Goal: Task Accomplishment & Management: Manage account settings

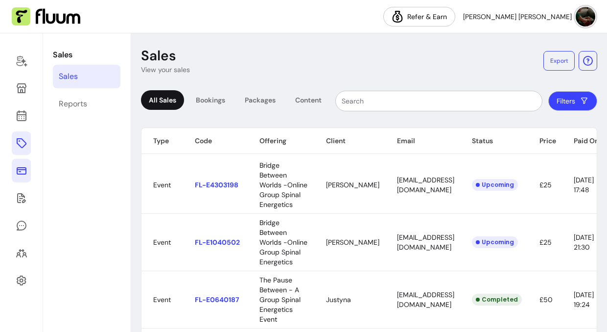
click at [18, 141] on icon at bounding box center [22, 143] width 12 height 12
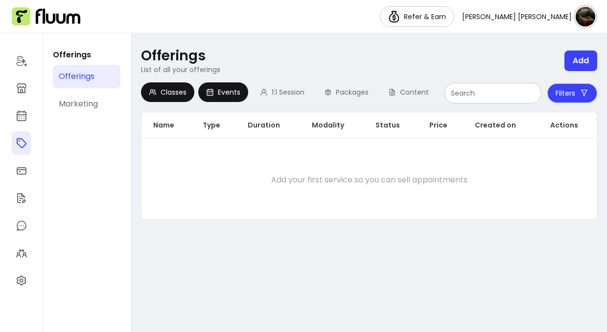
click at [231, 94] on span "Events" at bounding box center [229, 92] width 23 height 10
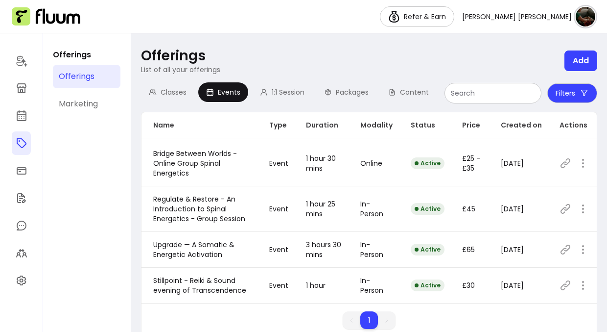
click at [569, 97] on button "Filters" at bounding box center [573, 93] width 50 height 20
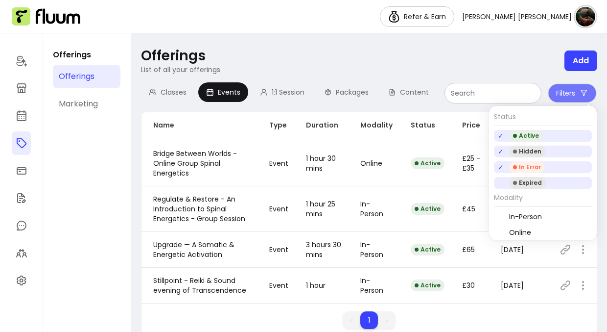
click at [531, 182] on div "Expired" at bounding box center [527, 183] width 37 height 12
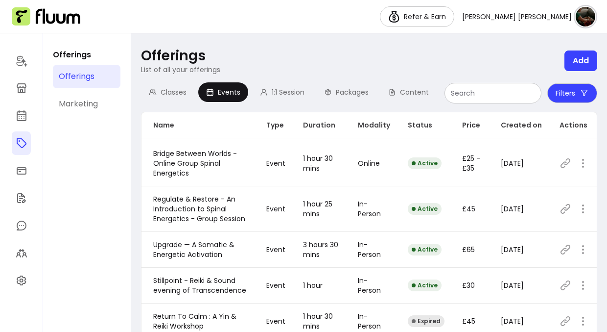
scroll to position [100, 0]
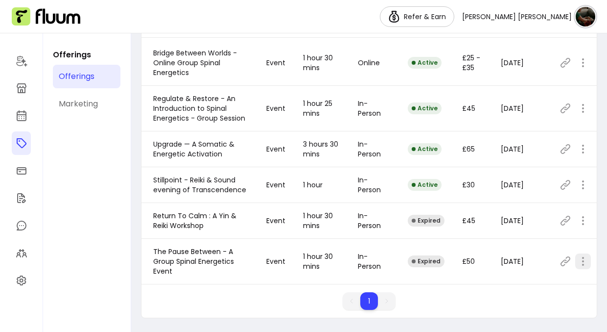
click at [527, 301] on div "1 1" at bounding box center [370, 304] width 456 height 25
click at [441, 259] on div "Expired" at bounding box center [426, 261] width 37 height 12
click at [193, 262] on span "The Pause Between - A Group Spinal Energetics Event" at bounding box center [193, 260] width 81 height 29
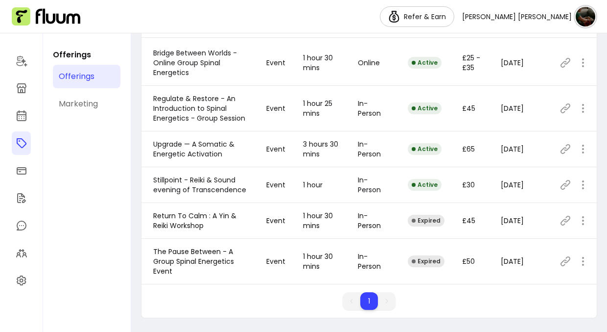
click at [564, 263] on icon at bounding box center [566, 261] width 12 height 12
click at [584, 263] on icon "button" at bounding box center [584, 261] width 12 height 12
click at [530, 218] on span "Duplicate" at bounding box center [548, 219] width 72 height 10
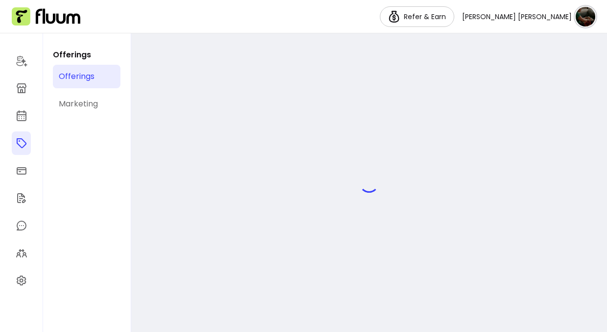
select select "***"
select select "**********"
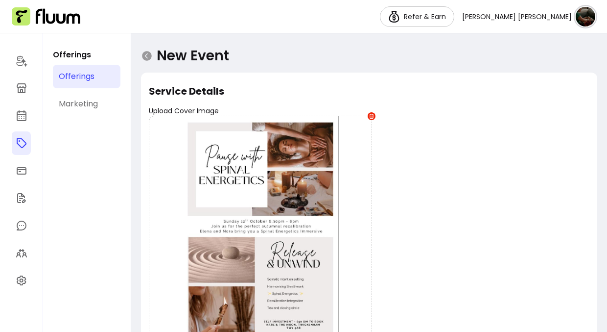
type input "**********"
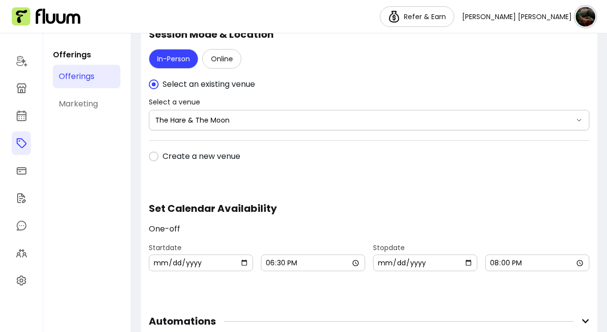
scroll to position [974, 0]
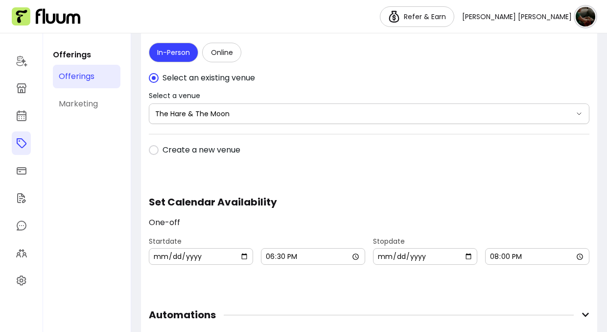
click at [244, 257] on input "[DATE]" at bounding box center [201, 256] width 96 height 11
type input "[DATE]"
click at [355, 256] on input "18:30" at bounding box center [313, 256] width 96 height 11
type input "19:30"
click at [387, 302] on div "**********" at bounding box center [369, 123] width 441 height 2027
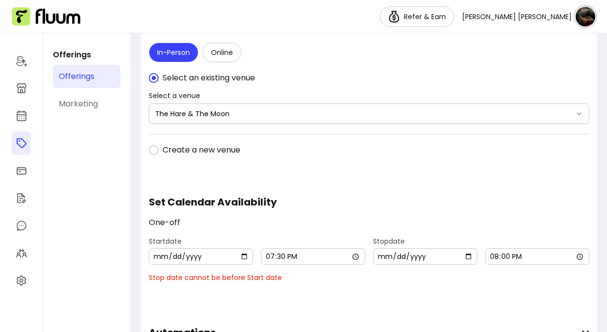
click at [469, 254] on input "[DATE]" at bounding box center [426, 256] width 96 height 11
type input "[DATE]"
click at [578, 258] on input "20:00" at bounding box center [538, 256] width 96 height 11
type input "21:00"
click at [470, 253] on input "[DATE]" at bounding box center [426, 256] width 96 height 11
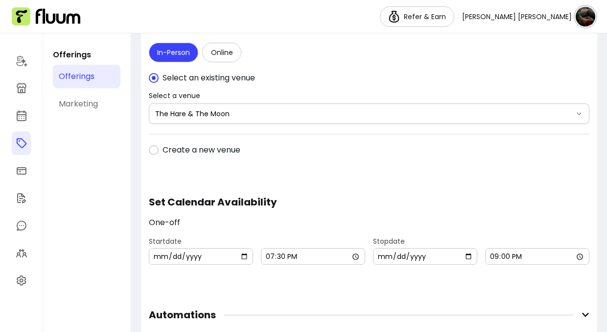
type input "[DATE]"
click at [452, 296] on div "**********" at bounding box center [369, 115] width 441 height 2010
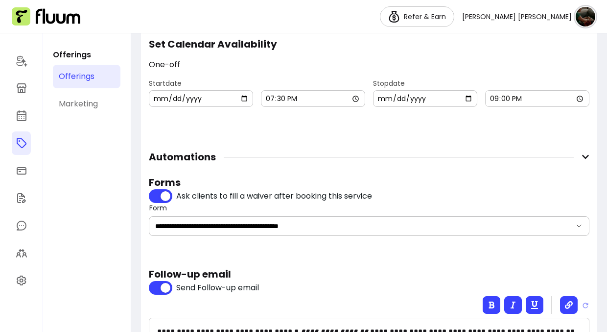
scroll to position [1138, 0]
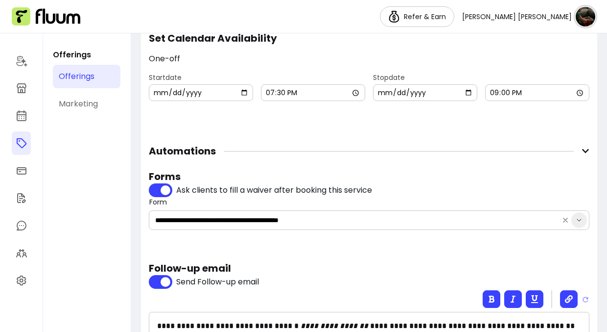
click at [580, 220] on icon "Show suggestions" at bounding box center [580, 220] width 8 height 8
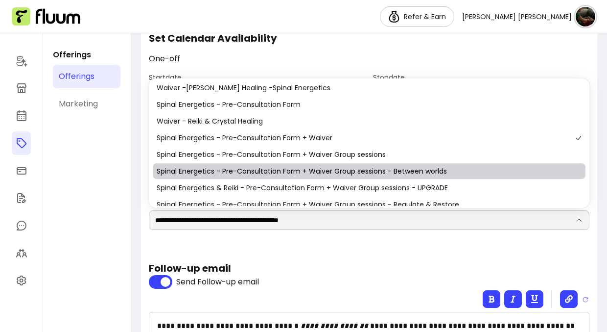
scroll to position [0, 0]
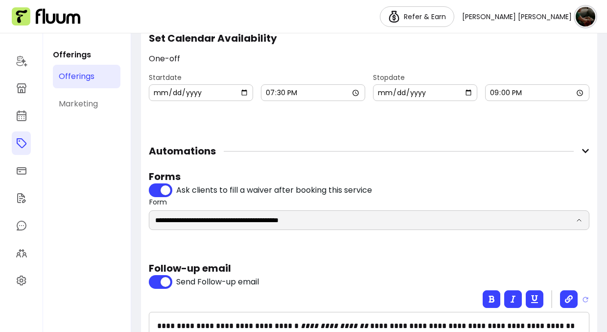
click at [382, 270] on h5 "Follow-up email" at bounding box center [369, 268] width 441 height 14
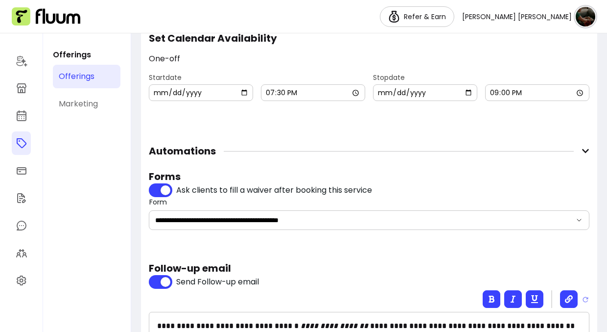
click at [382, 270] on h5 "Follow-up email" at bounding box center [369, 268] width 441 height 14
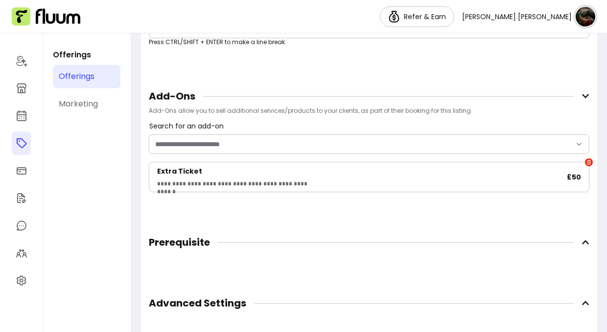
scroll to position [1787, 0]
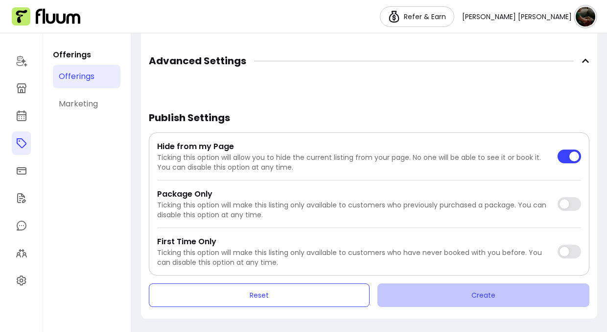
click at [424, 293] on button "Create" at bounding box center [484, 295] width 212 height 24
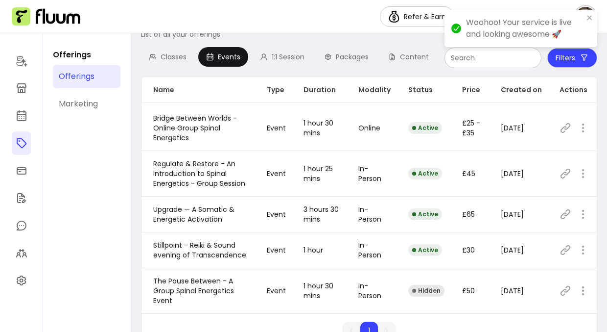
scroll to position [65, 0]
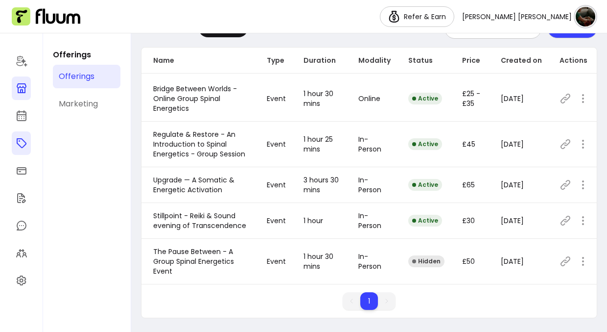
click at [20, 89] on icon at bounding box center [22, 88] width 12 height 12
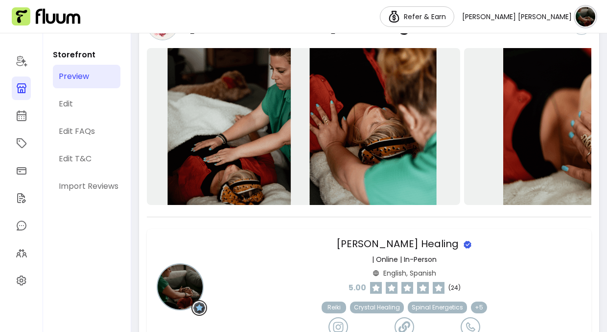
scroll to position [103, 0]
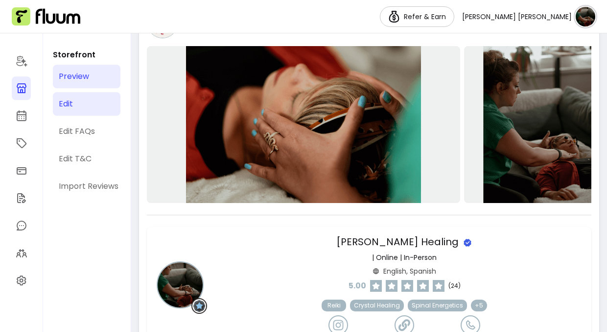
click at [69, 105] on div "Edit" at bounding box center [66, 104] width 14 height 12
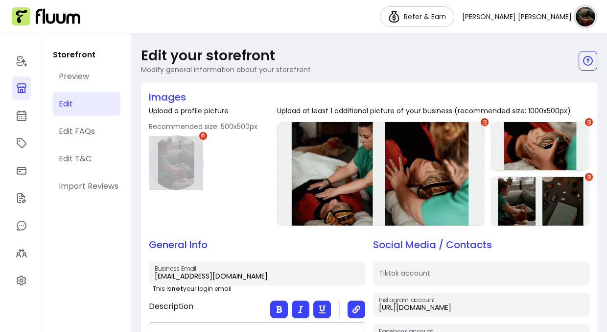
click at [178, 172] on div at bounding box center [176, 162] width 55 height 55
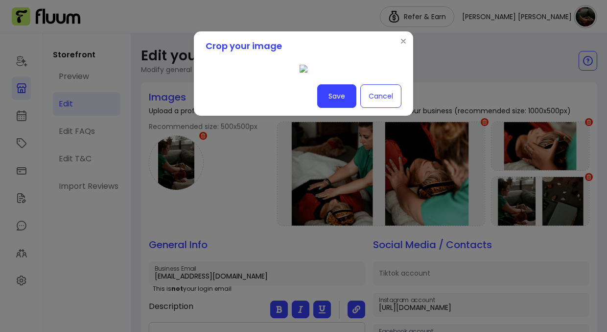
scroll to position [181, 0]
click at [345, 108] on button "Save" at bounding box center [336, 96] width 39 height 24
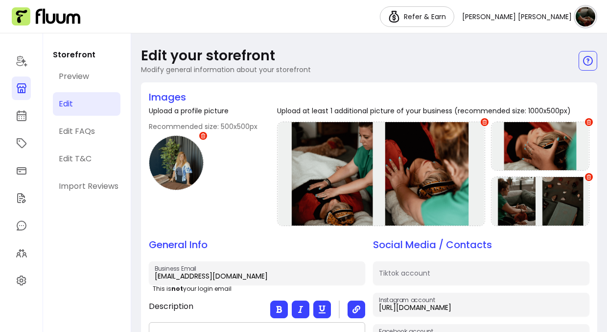
click at [217, 194] on div "Upload a profile picture Recommended size: 500x500px" at bounding box center [203, 168] width 109 height 124
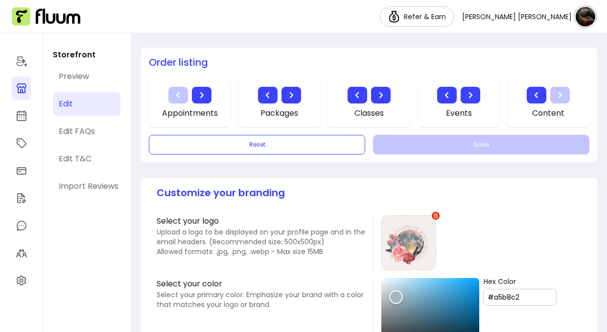
scroll to position [717, 0]
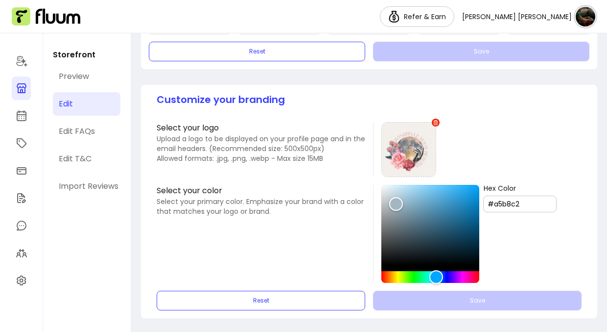
click at [417, 304] on div "Reset Save" at bounding box center [369, 300] width 425 height 20
click at [464, 300] on div "Reset Save" at bounding box center [369, 300] width 425 height 20
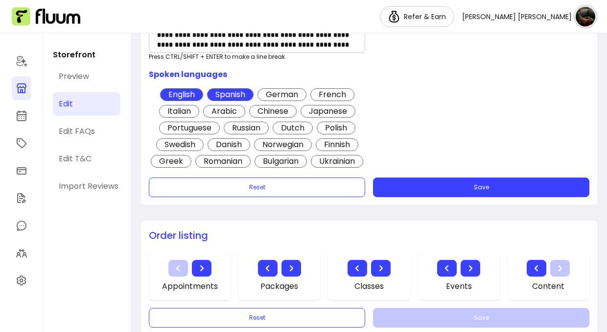
scroll to position [442, 0]
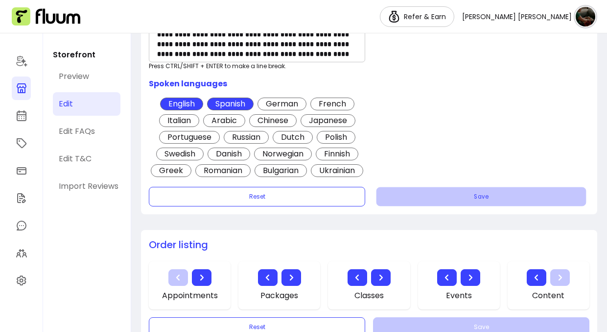
click at [432, 193] on button "Save" at bounding box center [482, 196] width 210 height 19
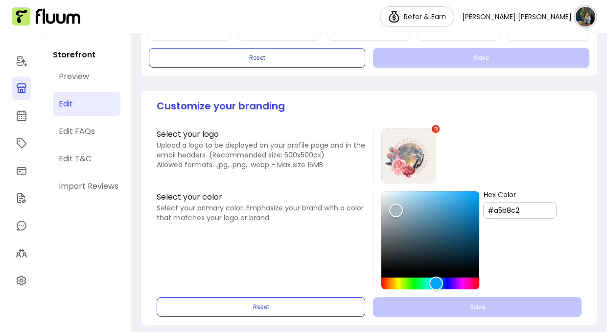
scroll to position [717, 0]
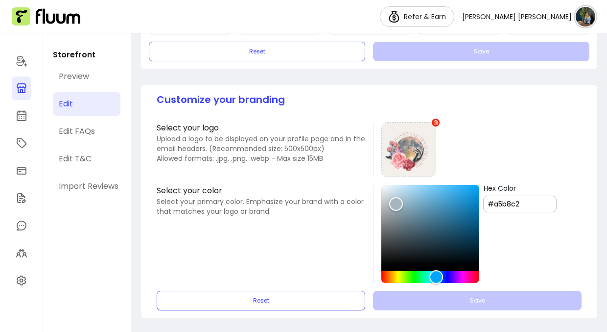
click at [443, 306] on div "Reset Save" at bounding box center [369, 300] width 425 height 20
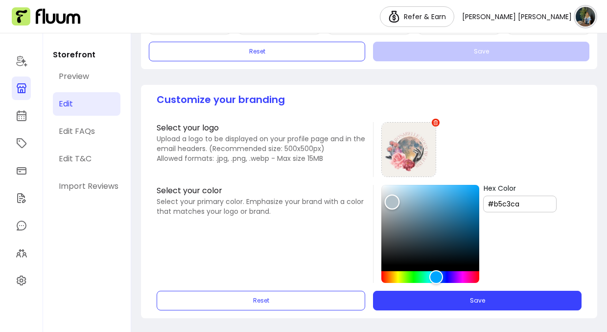
type input "#b1bfc7"
drag, startPoint x: 397, startPoint y: 206, endPoint x: 392, endPoint y: 202, distance: 5.6
click at [392, 202] on div "Color" at bounding box center [392, 202] width 15 height 15
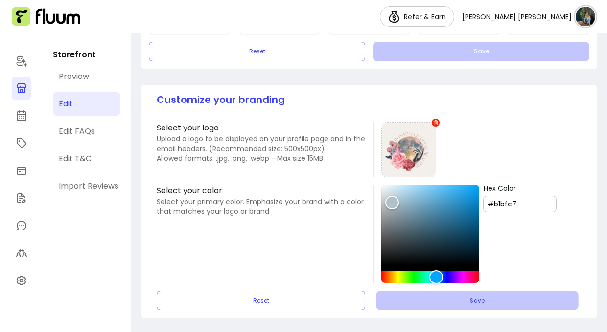
click at [483, 298] on button "Save" at bounding box center [477, 300] width 202 height 19
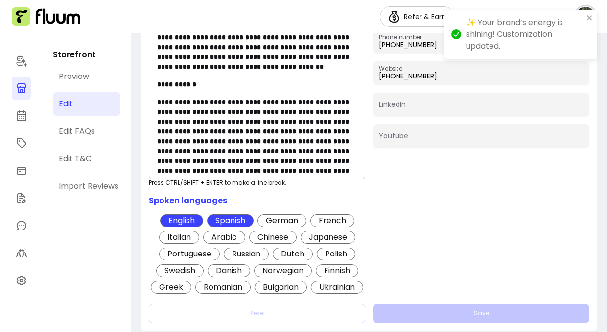
scroll to position [0, 0]
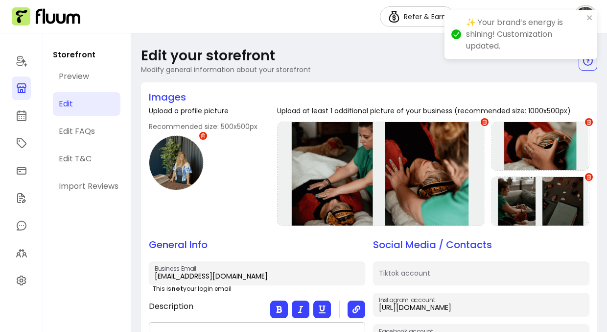
click at [20, 91] on icon at bounding box center [22, 88] width 10 height 10
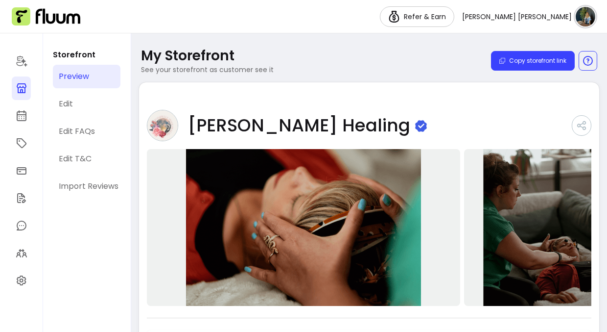
click at [19, 90] on icon at bounding box center [22, 88] width 12 height 12
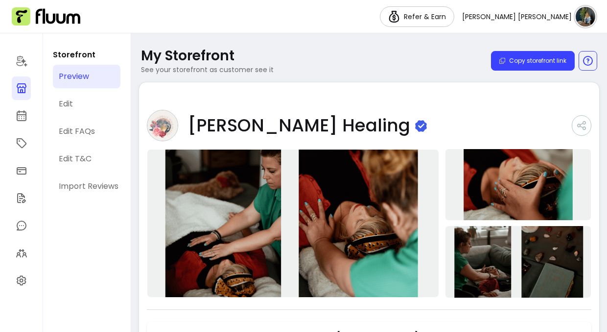
click at [293, 21] on nav "Refer & Earn Elena Agustina C." at bounding box center [303, 16] width 607 height 33
